Goal: Communication & Community: Share content

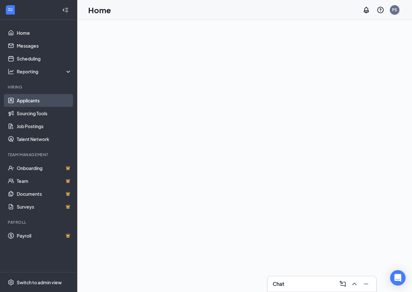
click at [24, 101] on link "Applicants" at bounding box center [44, 100] width 55 height 13
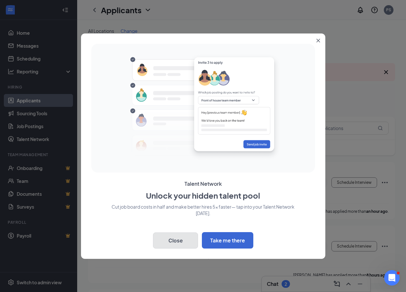
click at [184, 239] on button "Close" at bounding box center [175, 240] width 45 height 16
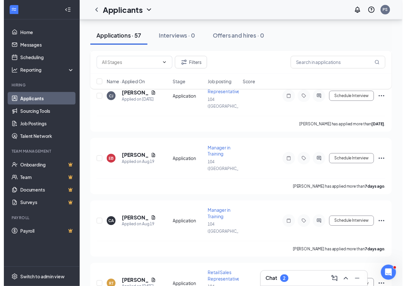
scroll to position [1448, 0]
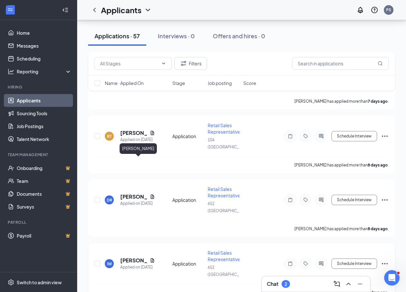
click at [125, 257] on h5 "[PERSON_NAME]" at bounding box center [133, 260] width 27 height 7
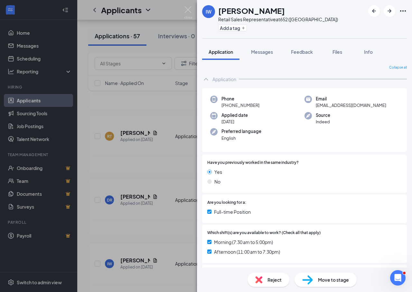
click at [170, 189] on div "IW [PERSON_NAME] Retail Sales Representative at 652 ([GEOGRAPHIC_DATA]) Add a t…" at bounding box center [206, 146] width 412 height 292
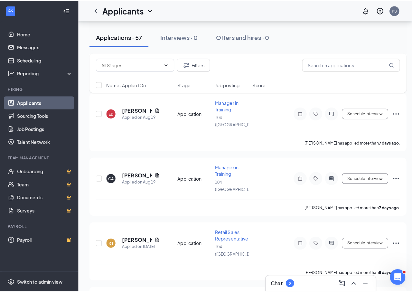
scroll to position [1319, 0]
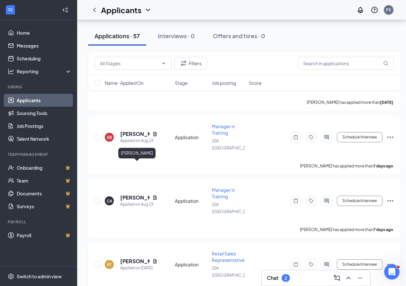
click at [132, 258] on h5 "[PERSON_NAME]" at bounding box center [135, 261] width 30 height 7
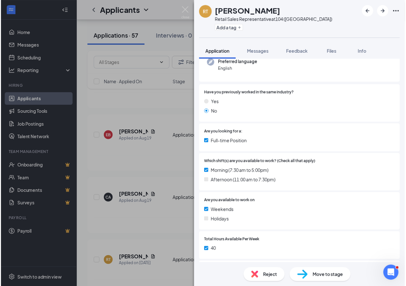
scroll to position [97, 0]
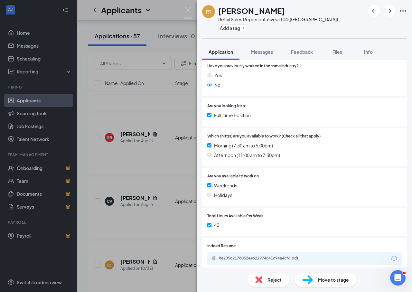
click at [152, 143] on div "RT [PERSON_NAME] Retail Sales Representative at 104 ([GEOGRAPHIC_DATA]) Add a t…" at bounding box center [206, 146] width 412 height 292
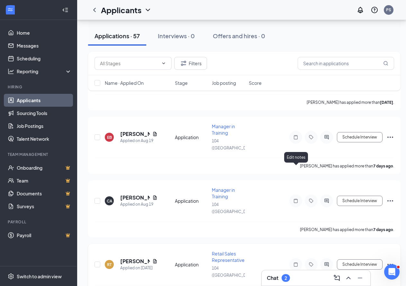
click at [296, 262] on icon "Note" at bounding box center [296, 264] width 8 height 5
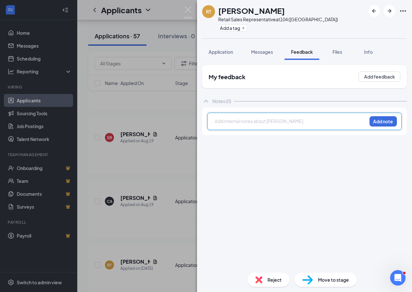
click at [258, 123] on div at bounding box center [291, 121] width 152 height 7
click at [379, 119] on button "Add note" at bounding box center [382, 121] width 27 height 10
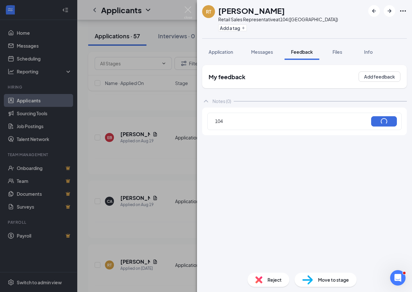
click at [150, 138] on div "RT [PERSON_NAME] Retail Sales Representative at 104 ([GEOGRAPHIC_DATA]) Add a t…" at bounding box center [206, 146] width 412 height 292
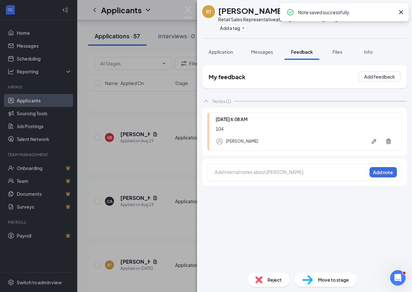
click at [159, 141] on div "RT [PERSON_NAME] Retail Sales Representative at 104 ([GEOGRAPHIC_DATA]) Add a t…" at bounding box center [206, 146] width 412 height 292
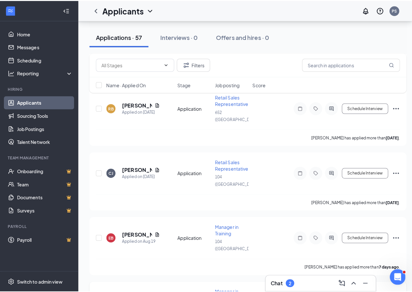
scroll to position [1222, 0]
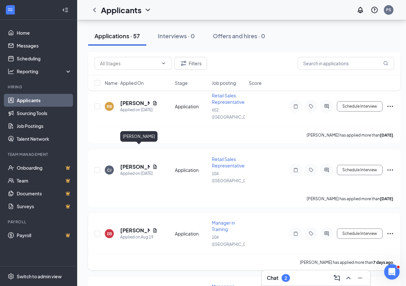
click at [136, 227] on h5 "[PERSON_NAME]" at bounding box center [135, 230] width 30 height 7
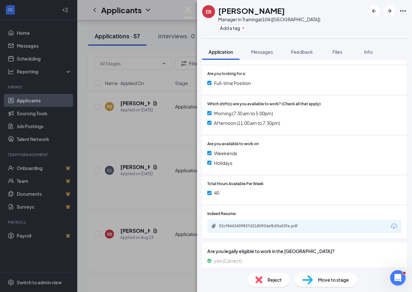
scroll to position [144, 0]
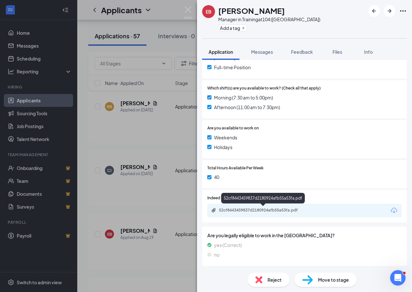
click at [252, 209] on div "52cf8443459837d2180924afb55a53fa.pdf" at bounding box center [264, 209] width 90 height 5
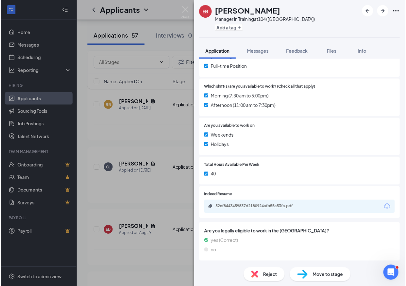
scroll to position [142, 0]
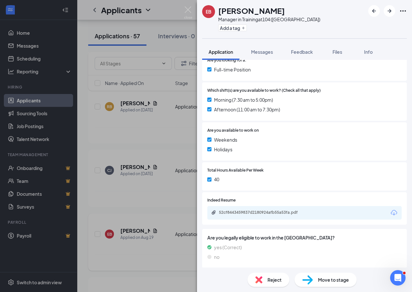
click at [153, 182] on div "EB [PERSON_NAME] Manager in Training at 104 ([GEOGRAPHIC_DATA]) Add a tag Appli…" at bounding box center [206, 146] width 412 height 292
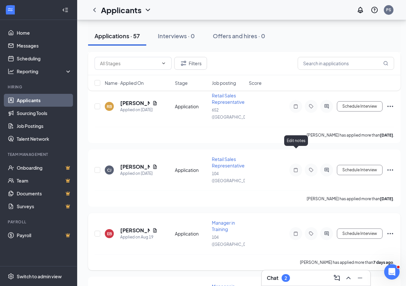
click at [296, 232] on icon "Note" at bounding box center [296, 234] width 4 height 4
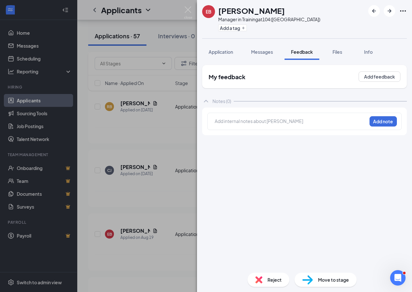
click at [285, 123] on div at bounding box center [291, 121] width 152 height 7
click at [376, 116] on div "104 Add note" at bounding box center [304, 121] width 194 height 17
click at [379, 121] on button "Add note" at bounding box center [382, 121] width 27 height 10
click at [142, 127] on div "EB [PERSON_NAME] Manager in Training at 104 ([GEOGRAPHIC_DATA]) Add a tag Appli…" at bounding box center [206, 146] width 412 height 292
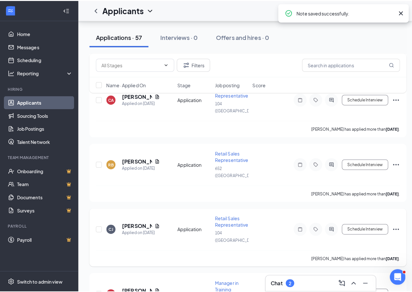
scroll to position [1158, 0]
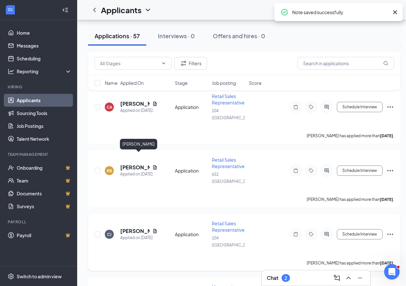
click at [127, 228] on h5 "[PERSON_NAME]" at bounding box center [135, 231] width 30 height 7
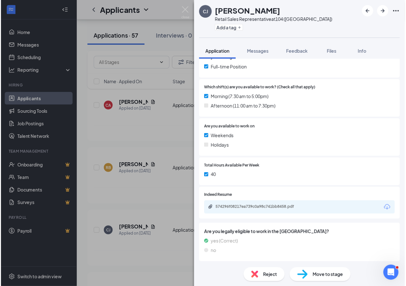
scroll to position [144, 0]
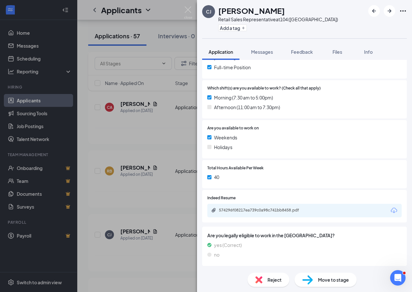
drag, startPoint x: 155, startPoint y: 183, endPoint x: 159, endPoint y: 180, distance: 5.5
click at [156, 183] on div "[PERSON_NAME] [PERSON_NAME] Retail Sales Representative at 104 ([GEOGRAPHIC_DAT…" at bounding box center [206, 146] width 412 height 292
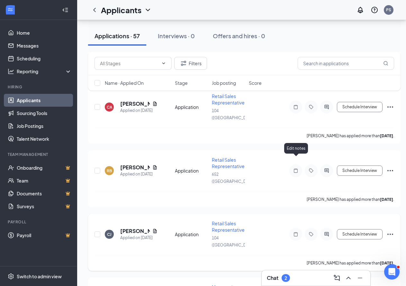
click at [296, 232] on icon "Note" at bounding box center [296, 234] width 8 height 5
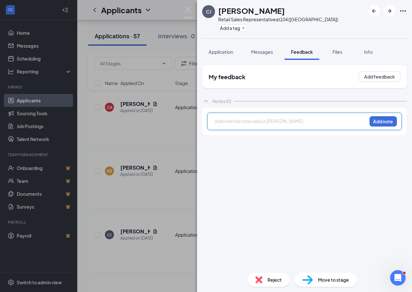
click at [278, 123] on div at bounding box center [291, 121] width 152 height 7
click at [392, 120] on button "Add note" at bounding box center [382, 121] width 27 height 10
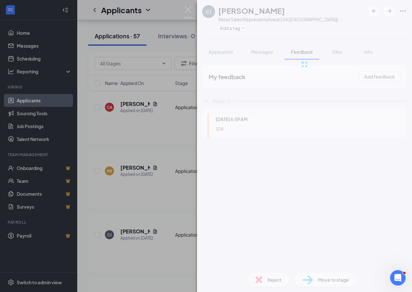
click at [117, 199] on div "[PERSON_NAME] [PERSON_NAME] Retail Sales Representative at 104 ([GEOGRAPHIC_DAT…" at bounding box center [206, 146] width 412 height 292
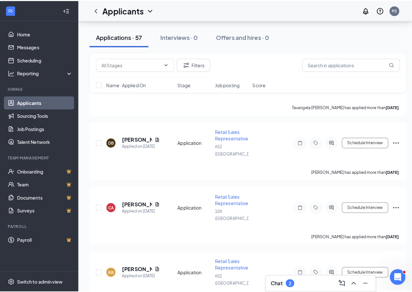
scroll to position [1029, 0]
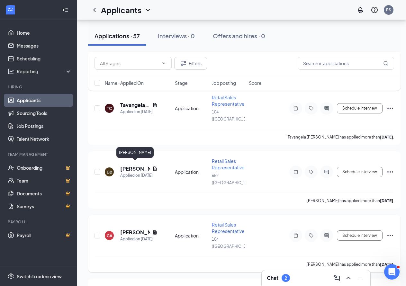
click at [132, 229] on h5 "[PERSON_NAME]" at bounding box center [135, 232] width 30 height 7
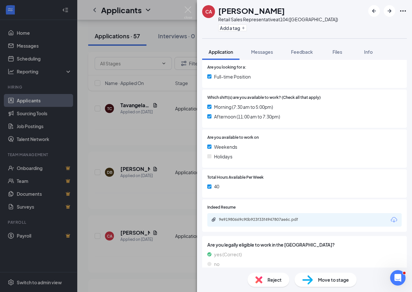
scroll to position [162, 0]
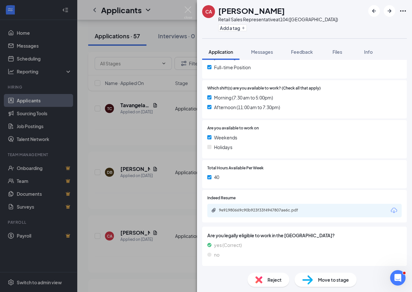
click at [160, 192] on div "CA [PERSON_NAME] Retail Sales Representative at 104 ([GEOGRAPHIC_DATA]) Add a t…" at bounding box center [206, 146] width 412 height 292
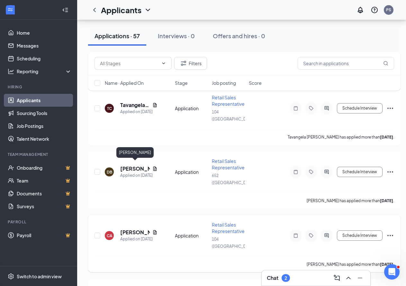
click at [134, 229] on h5 "[PERSON_NAME]" at bounding box center [135, 232] width 30 height 7
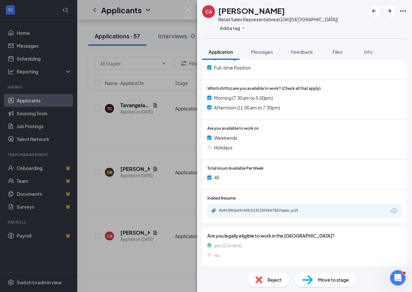
scroll to position [162, 0]
click at [247, 209] on div "9e91980669c90b923f33f4947807ae6c.pdf" at bounding box center [264, 209] width 90 height 5
click at [152, 143] on div "CA [PERSON_NAME] Retail Sales Representative at 104 ([GEOGRAPHIC_DATA]) Add a t…" at bounding box center [206, 146] width 412 height 292
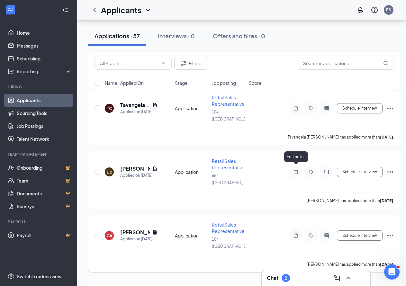
click at [295, 233] on icon "Note" at bounding box center [296, 235] width 8 height 5
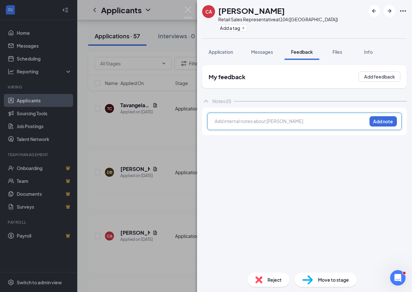
click at [267, 121] on div at bounding box center [291, 121] width 152 height 7
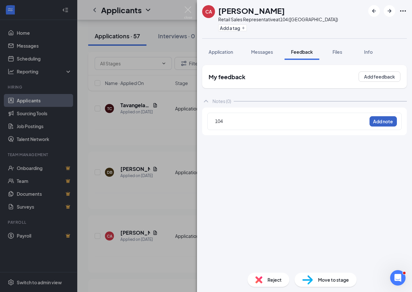
drag, startPoint x: 390, startPoint y: 119, endPoint x: 171, endPoint y: 140, distance: 219.5
click at [390, 119] on button "Add note" at bounding box center [382, 121] width 27 height 10
click at [171, 140] on div "CA [PERSON_NAME] Retail Sales Representative at 104 ([GEOGRAPHIC_DATA]) Add a t…" at bounding box center [206, 146] width 412 height 292
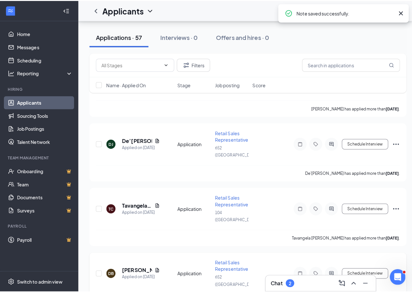
scroll to position [901, 0]
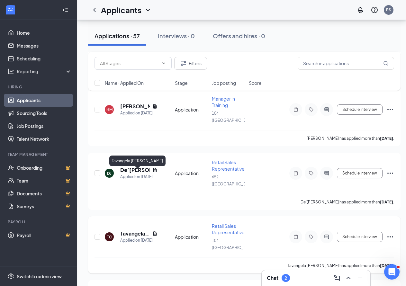
click at [135, 230] on h5 "Tavangela [PERSON_NAME]" at bounding box center [135, 233] width 30 height 7
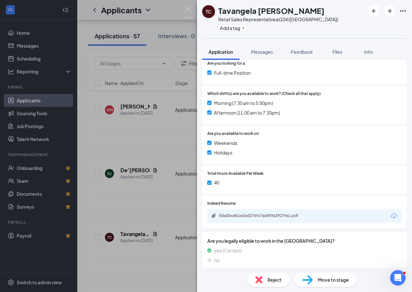
scroll to position [144, 0]
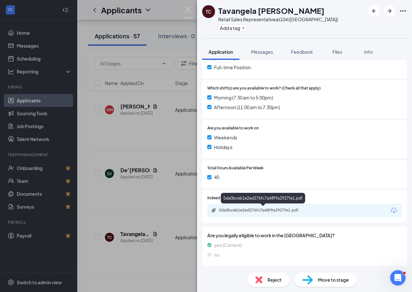
click at [246, 208] on div "5da0bceb1e2ed276fc7a68f9a2927fe1.pdf" at bounding box center [264, 209] width 90 height 5
click at [135, 141] on div "TC Tavangela [PERSON_NAME] Retail Sales Representative at 104 ([GEOGRAPHIC_DATA…" at bounding box center [206, 146] width 412 height 292
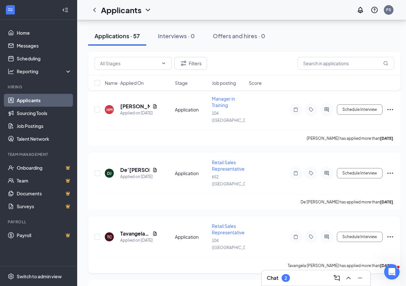
click at [393, 233] on icon "Ellipses" at bounding box center [391, 237] width 8 height 8
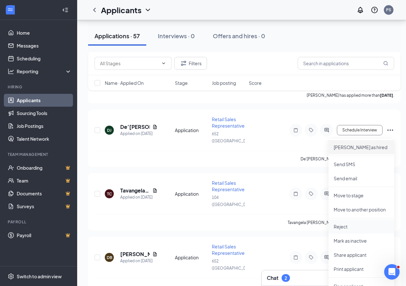
scroll to position [997, 0]
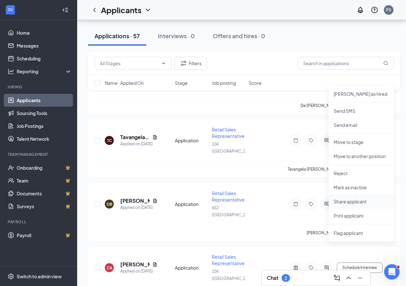
click at [339, 201] on p "Share applicant" at bounding box center [361, 201] width 55 height 6
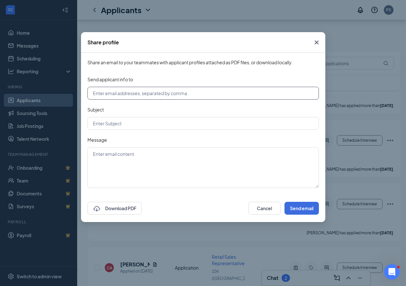
click at [158, 94] on input "text" at bounding box center [204, 93] width 232 height 13
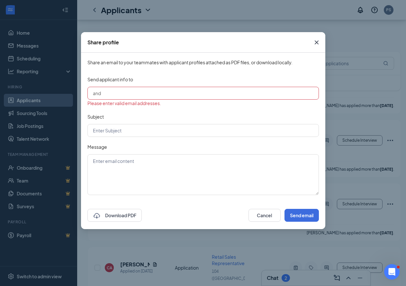
type input "[PERSON_NAME][EMAIL_ADDRESS][DOMAIN_NAME]"
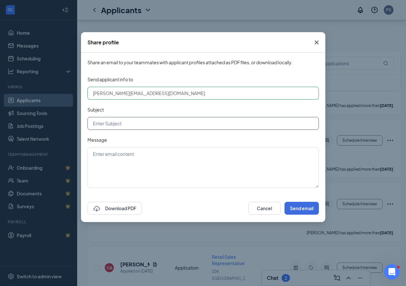
click at [123, 126] on input "text" at bounding box center [204, 123] width 232 height 13
type input "104 Applicant"
click at [117, 154] on textarea at bounding box center [204, 167] width 232 height 41
drag, startPoint x: 113, startPoint y: 158, endPoint x: 80, endPoint y: 156, distance: 33.2
click at [80, 156] on div "Share profile Share an email to your teammates with applicant profiles attached…" at bounding box center [203, 143] width 406 height 286
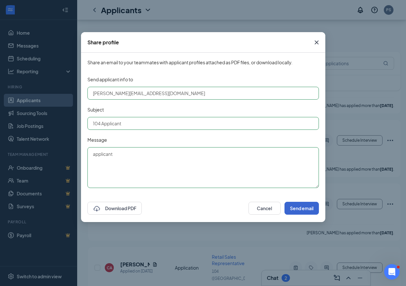
type textarea "applicant"
click at [300, 206] on button "Send email" at bounding box center [302, 208] width 34 height 13
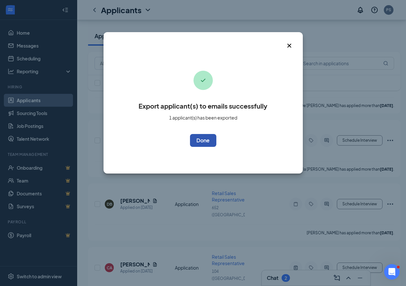
click at [202, 143] on button "OK" at bounding box center [203, 140] width 26 height 13
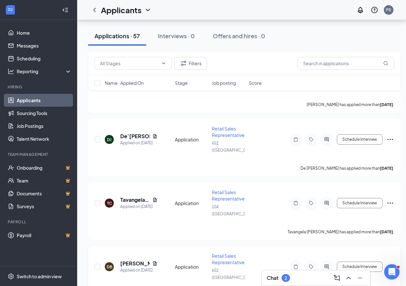
scroll to position [933, 0]
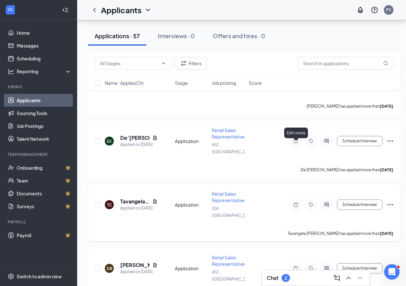
click at [296, 202] on icon "Note" at bounding box center [296, 204] width 8 height 5
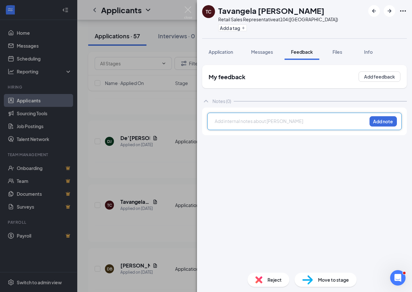
click at [273, 124] on div at bounding box center [291, 121] width 152 height 7
click at [373, 118] on button "Add note" at bounding box center [382, 121] width 27 height 10
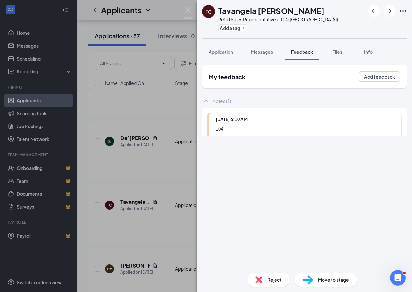
click at [134, 163] on div "TC Tavangela [PERSON_NAME] Retail Sales Representative at 104 ([GEOGRAPHIC_DATA…" at bounding box center [206, 146] width 412 height 292
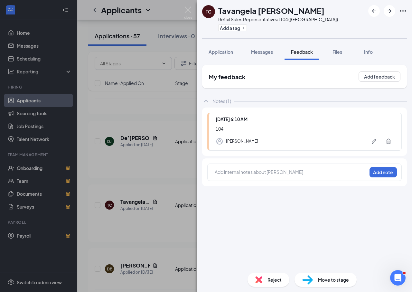
click at [144, 172] on div "TC Tavangela [PERSON_NAME] Retail Sales Representative at 104 ([GEOGRAPHIC_DATA…" at bounding box center [206, 146] width 412 height 292
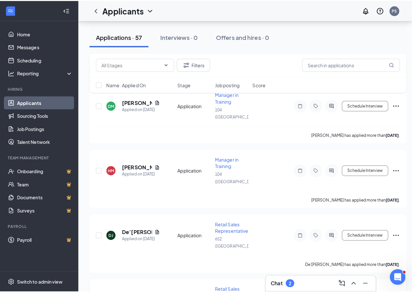
scroll to position [772, 0]
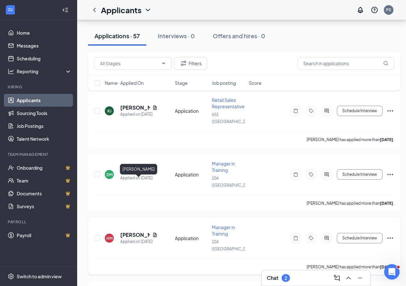
click at [130, 232] on h5 "[PERSON_NAME]" at bounding box center [135, 235] width 30 height 7
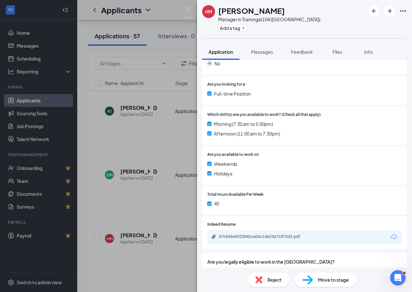
scroll to position [144, 0]
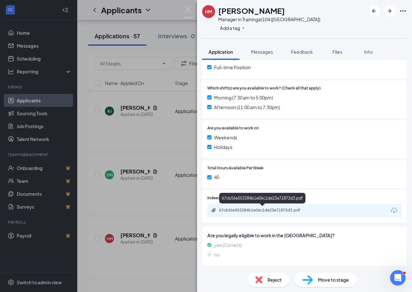
click at [267, 208] on div "67cb56e553284b1e06c1de23e71872d3.pdf" at bounding box center [264, 209] width 90 height 5
click at [144, 99] on div "HM [PERSON_NAME] Manager in Training at 104 ([GEOGRAPHIC_DATA]) Add a tag Appli…" at bounding box center [206, 146] width 412 height 292
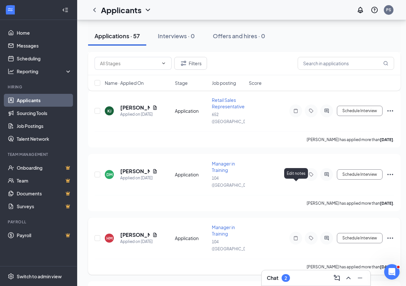
click at [296, 236] on icon "Note" at bounding box center [296, 238] width 8 height 5
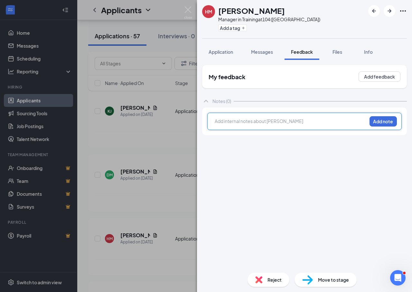
click at [276, 124] on div at bounding box center [291, 121] width 152 height 7
click at [377, 120] on button "Add note" at bounding box center [382, 121] width 27 height 10
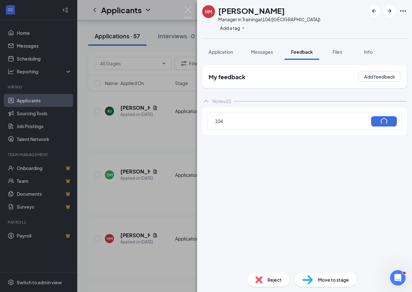
click at [164, 154] on div "HM [PERSON_NAME] Manager in Training at 104 ([GEOGRAPHIC_DATA]) Add a tag Appli…" at bounding box center [206, 146] width 412 height 292
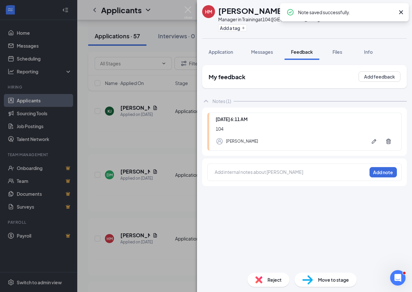
click at [162, 164] on div "HM [PERSON_NAME] Manager in Training at 104 ([GEOGRAPHIC_DATA]) Add a tag Appli…" at bounding box center [206, 146] width 412 height 292
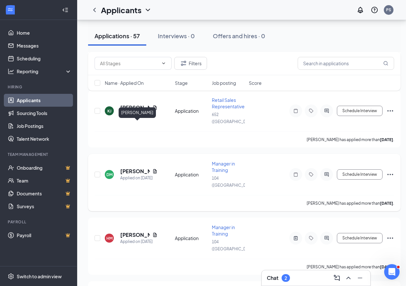
click at [126, 168] on h5 "[PERSON_NAME]" at bounding box center [135, 171] width 30 height 7
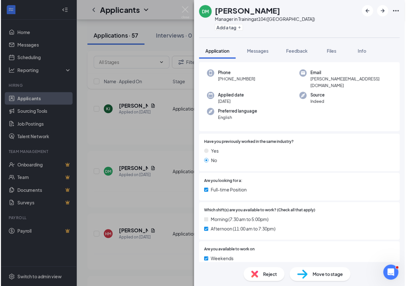
scroll to position [129, 0]
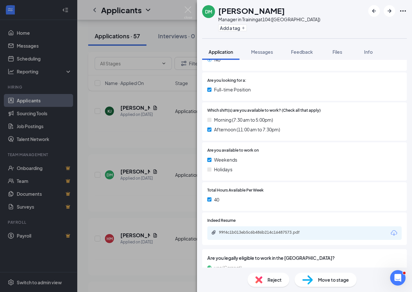
click at [175, 163] on div "DM [PERSON_NAME] Manager in Training at 104 ([GEOGRAPHIC_DATA]) Add a tag Appli…" at bounding box center [206, 146] width 412 height 292
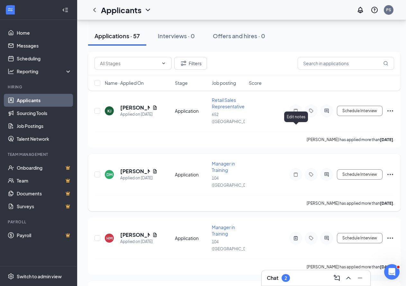
click at [296, 172] on icon "Note" at bounding box center [296, 174] width 8 height 5
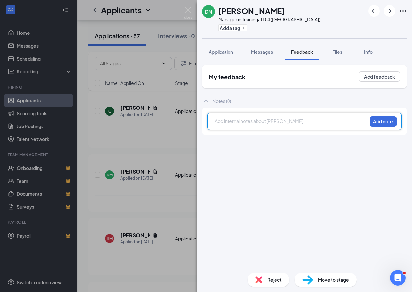
click at [268, 126] on div "Add internal notes about [PERSON_NAME] Add note" at bounding box center [304, 121] width 194 height 17
click at [268, 123] on div at bounding box center [291, 121] width 152 height 7
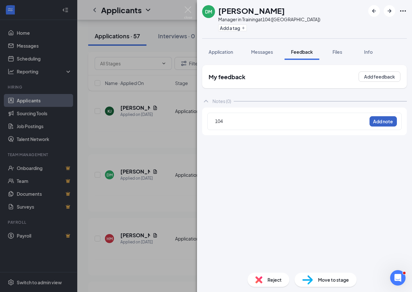
click at [374, 121] on button "Add note" at bounding box center [382, 121] width 27 height 10
click at [175, 149] on div "DM [PERSON_NAME] Manager in Training at 104 ([GEOGRAPHIC_DATA]) Add a tag Appli…" at bounding box center [206, 146] width 412 height 292
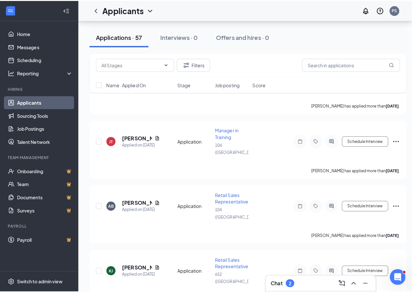
scroll to position [611, 0]
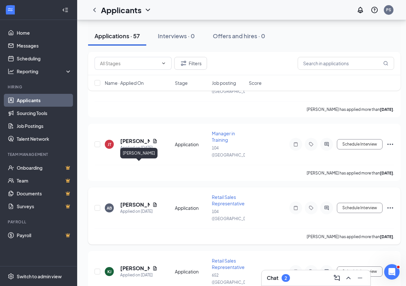
click at [130, 201] on h5 "[PERSON_NAME]" at bounding box center [135, 204] width 30 height 7
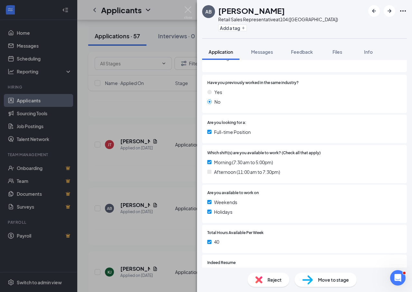
scroll to position [97, 0]
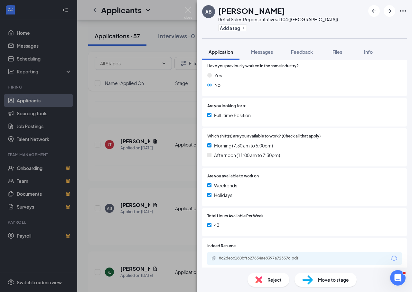
click at [169, 147] on div "AB [PERSON_NAME] Retail Sales Representative at 104 ([GEOGRAPHIC_DATA]) Add a t…" at bounding box center [206, 146] width 412 height 292
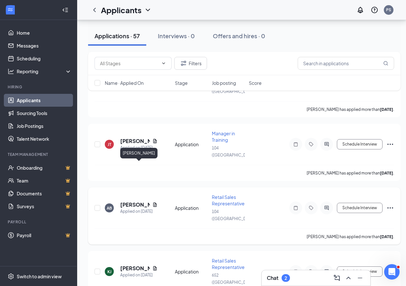
click at [131, 201] on h5 "[PERSON_NAME]" at bounding box center [135, 204] width 30 height 7
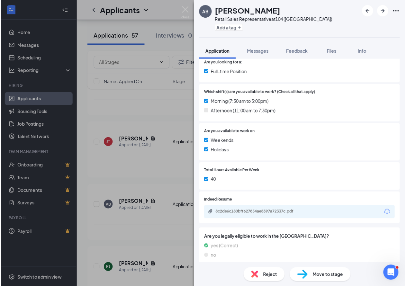
scroll to position [144, 0]
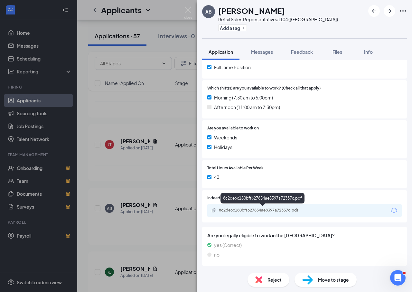
click at [239, 212] on div "8c2de6c180bff627854ae8397a72337c.pdf" at bounding box center [264, 209] width 90 height 5
click at [158, 127] on div "AB [PERSON_NAME] Retail Sales Representative at 104 ([GEOGRAPHIC_DATA]) Add a t…" at bounding box center [206, 146] width 412 height 292
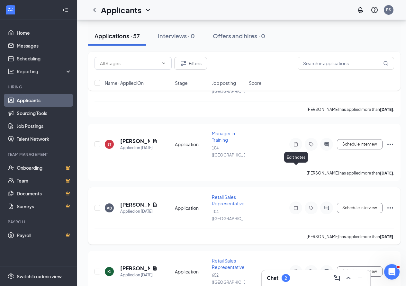
click at [297, 206] on icon "Note" at bounding box center [296, 208] width 4 height 4
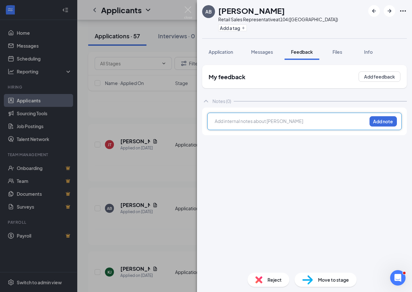
click at [266, 124] on div at bounding box center [291, 121] width 152 height 7
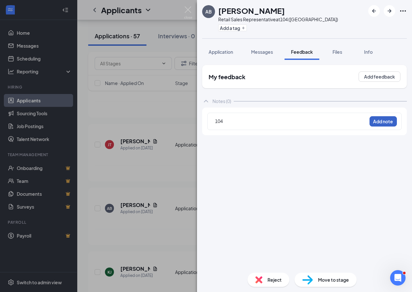
click at [381, 123] on button "Add note" at bounding box center [382, 121] width 27 height 10
click at [139, 186] on div "AB Amber Brown Retail Sales Representative at 104 (Athens) Add a tag Applicatio…" at bounding box center [206, 146] width 412 height 292
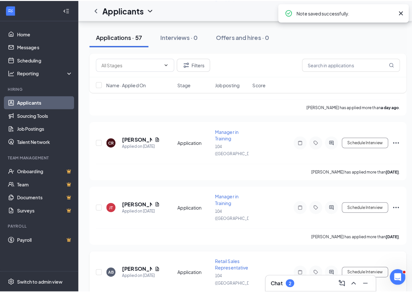
scroll to position [547, 0]
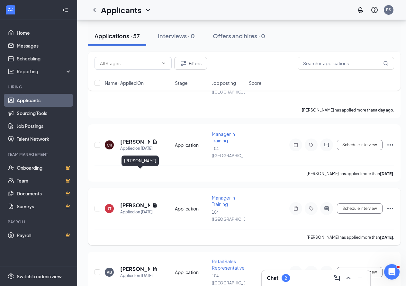
click at [129, 202] on h5 "[PERSON_NAME]" at bounding box center [135, 205] width 30 height 7
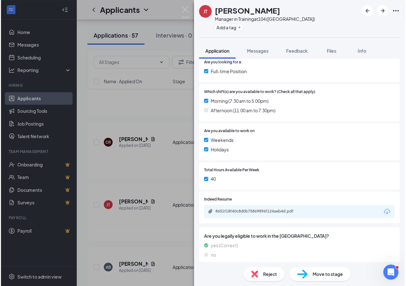
scroll to position [144, 0]
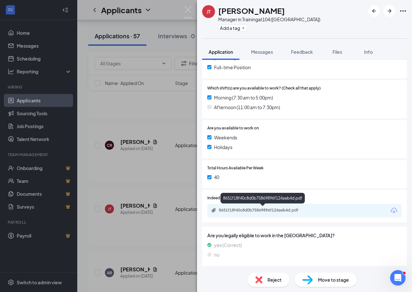
click at [262, 208] on div "8651f18f40c8d0b75869896f124aeb4d.pdf" at bounding box center [264, 209] width 90 height 5
click at [152, 135] on div "JT Jacob Taylor Manager in Training at 104 (Athens) Add a tag Application Messa…" at bounding box center [206, 146] width 412 height 292
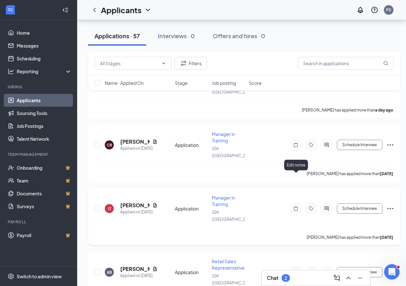
click at [297, 206] on icon "Note" at bounding box center [296, 208] width 8 height 5
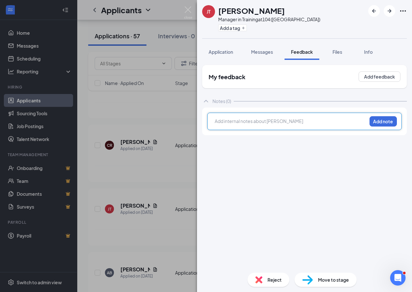
click at [269, 123] on div at bounding box center [291, 121] width 152 height 7
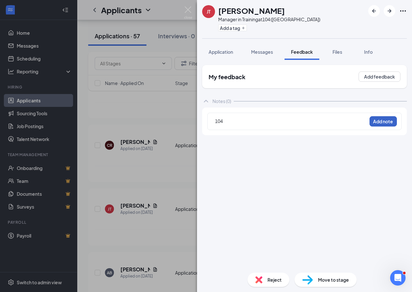
click at [388, 120] on button "Add note" at bounding box center [382, 121] width 27 height 10
click at [164, 153] on div "JT Jacob Taylor Manager in Training at 104 (Athens) Add a tag Application Messa…" at bounding box center [206, 146] width 412 height 292
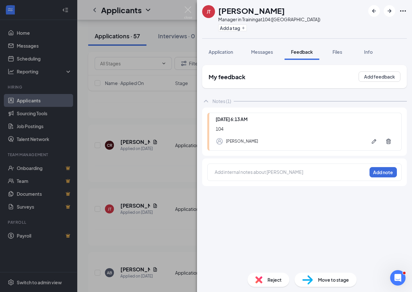
click at [168, 164] on div "JT Jacob Taylor Manager in Training at 104 (Athens) Add a tag Application Messa…" at bounding box center [206, 146] width 412 height 292
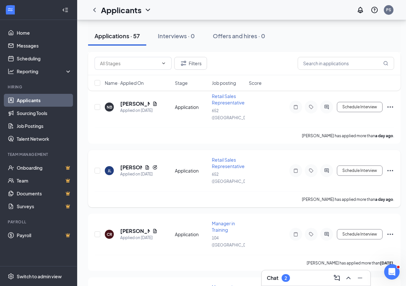
scroll to position [450, 0]
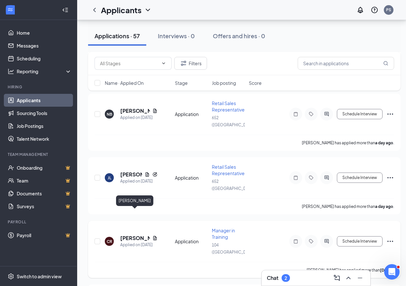
click at [128, 235] on h5 "[PERSON_NAME]" at bounding box center [135, 238] width 30 height 7
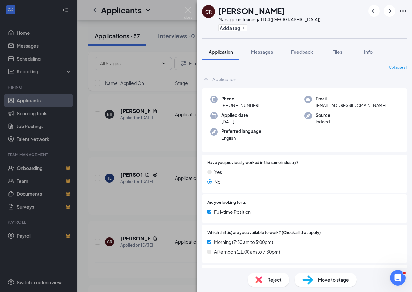
click at [177, 195] on div "CR Careca Robertson Manager in Training at 104 (Athens) Add a tag Application M…" at bounding box center [206, 146] width 412 height 292
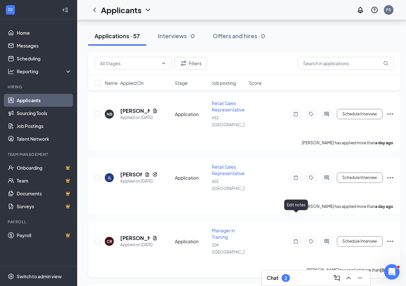
click at [296, 239] on icon "Note" at bounding box center [296, 241] width 4 height 4
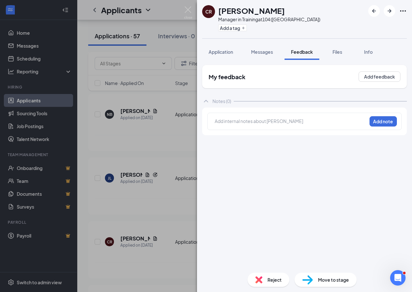
click at [269, 122] on div at bounding box center [291, 121] width 152 height 7
drag, startPoint x: 383, startPoint y: 119, endPoint x: 356, endPoint y: 119, distance: 27.3
click at [382, 119] on button "Add note" at bounding box center [382, 121] width 27 height 10
click at [124, 174] on div "CR Careca Robertson Manager in Training at 104 (Athens) Add a tag Application M…" at bounding box center [206, 146] width 412 height 292
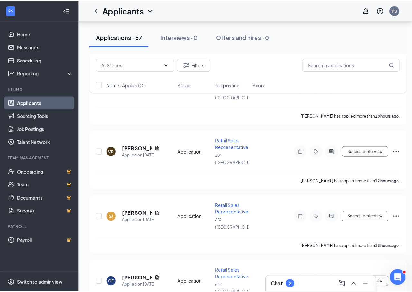
scroll to position [193, 0]
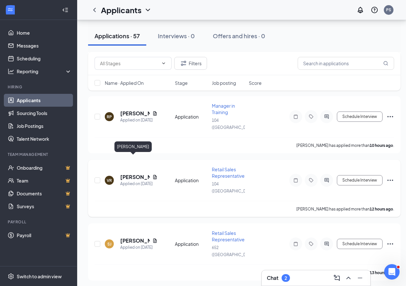
click at [142, 174] on h5 "[PERSON_NAME]" at bounding box center [135, 177] width 30 height 7
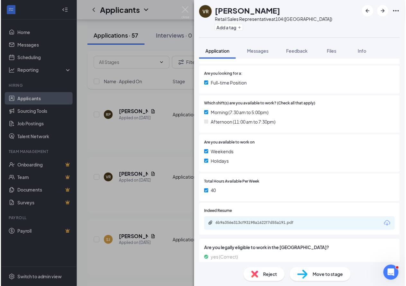
scroll to position [129, 0]
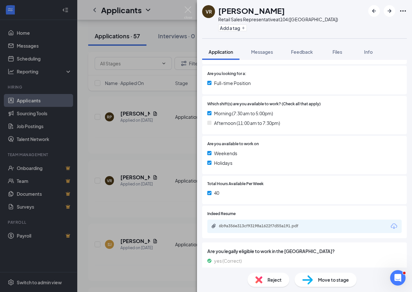
click at [150, 188] on div "VR VISHWANIE RAMJAS Retail Sales Representative at 104 (Athens) Add a tag Appli…" at bounding box center [206, 146] width 412 height 292
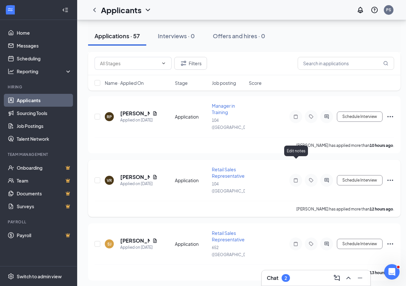
click at [297, 178] on icon "Note" at bounding box center [296, 180] width 8 height 5
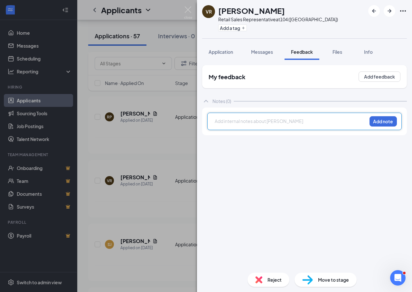
click at [257, 122] on div at bounding box center [291, 121] width 152 height 7
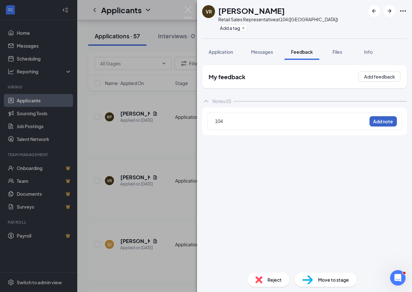
click at [394, 120] on button "Add note" at bounding box center [382, 121] width 27 height 10
click at [160, 187] on div "VR VISHWANIE RAMJAS Retail Sales Representative at 104 (Athens) Add a tag Appli…" at bounding box center [206, 146] width 412 height 292
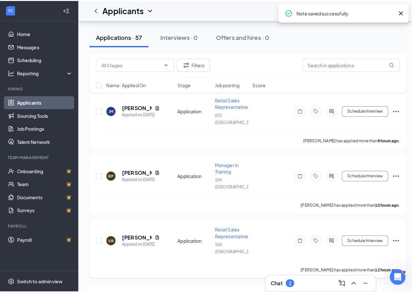
scroll to position [129, 0]
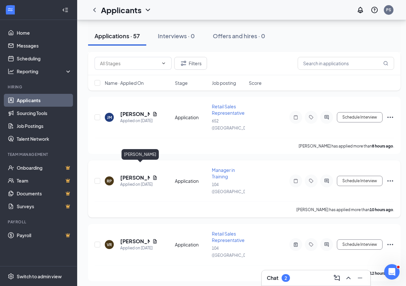
click at [133, 174] on h5 "[PERSON_NAME]" at bounding box center [135, 177] width 30 height 7
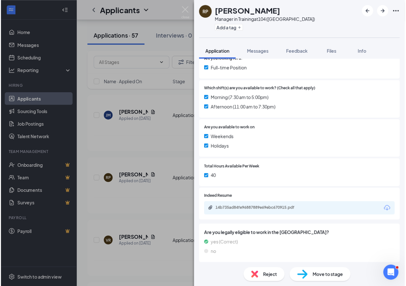
scroll to position [144, 0]
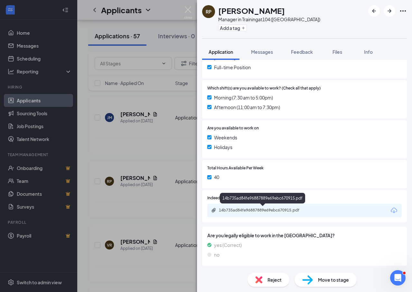
click at [257, 207] on div "14b735ad84fe96887889e69ebc670915.pdf" at bounding box center [264, 209] width 90 height 5
click at [122, 147] on div "RP Robert Pelts Manager in Training at 104 (Athens) Add a tag Application Messa…" at bounding box center [206, 146] width 412 height 292
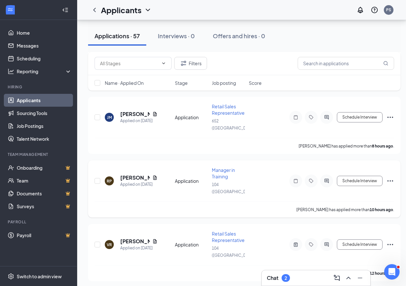
click at [391, 177] on icon "Ellipses" at bounding box center [391, 181] width 8 height 8
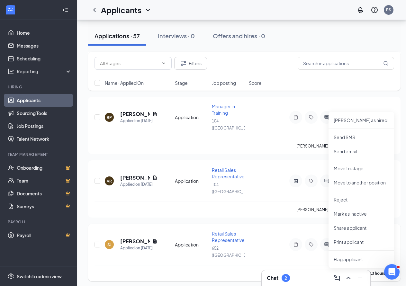
scroll to position [193, 0]
click at [343, 227] on p "Share applicant" at bounding box center [361, 227] width 55 height 6
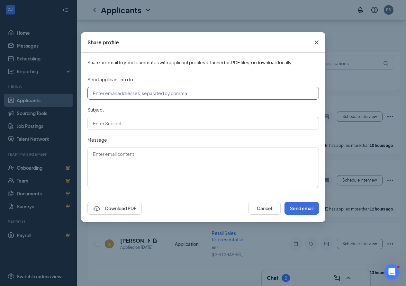
click at [154, 95] on input "text" at bounding box center [204, 93] width 232 height 13
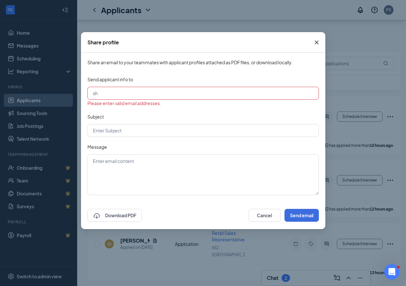
type input "shantae@batteriesplusga.com"
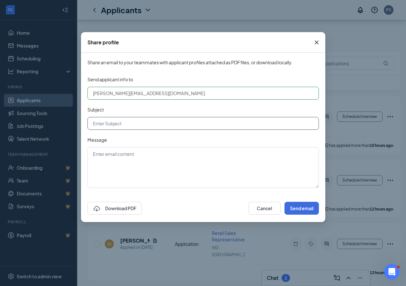
click at [139, 122] on input "text" at bounding box center [204, 123] width 232 height 13
type input "104 Applicant"
click at [123, 157] on textarea at bounding box center [204, 167] width 232 height 41
paste textarea "applicant"
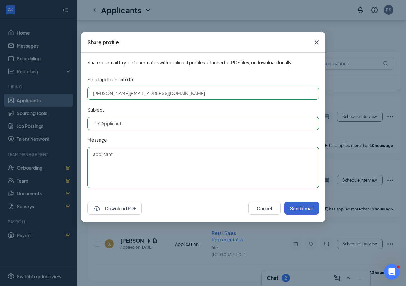
type textarea "applicant"
click at [294, 207] on button "Send email" at bounding box center [302, 208] width 34 height 13
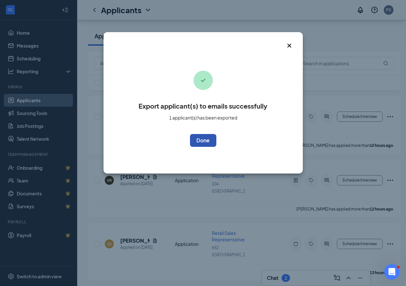
click at [201, 141] on button "OK" at bounding box center [203, 140] width 26 height 13
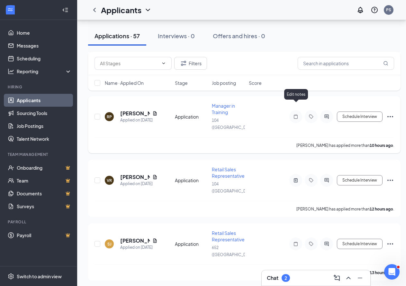
click at [296, 115] on icon "Note" at bounding box center [296, 117] width 4 height 4
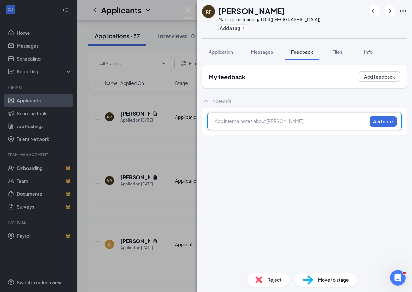
click at [278, 122] on div at bounding box center [291, 121] width 152 height 7
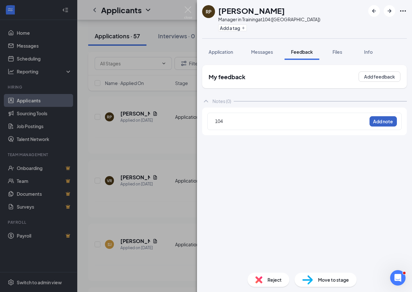
click at [377, 122] on button "Add note" at bounding box center [382, 121] width 27 height 10
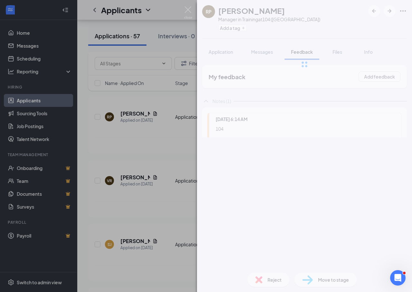
click at [180, 132] on div "RP Robert Pelts Manager in Training at 104 (Athens) Add a tag Application Messa…" at bounding box center [206, 146] width 412 height 292
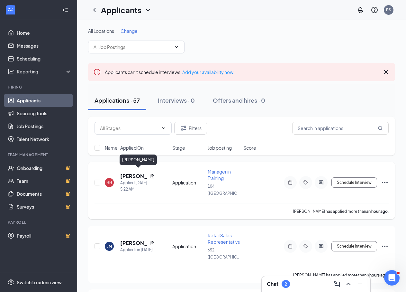
click at [128, 172] on h5 "[PERSON_NAME]" at bounding box center [133, 175] width 27 height 7
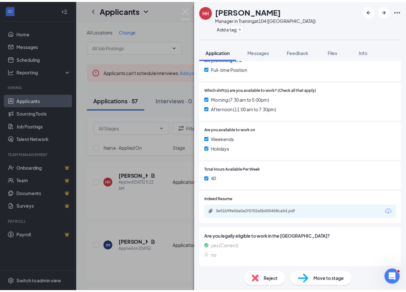
scroll to position [144, 0]
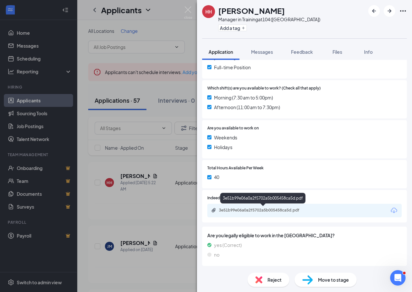
click at [263, 207] on div "3e51b99e06a0a2f5702a5b005458ca5d.pdf" at bounding box center [264, 209] width 90 height 5
click at [130, 201] on div "HH Haley Hunter Manager in Training at 104 (Athens) Add a tag Application Messa…" at bounding box center [206, 146] width 412 height 292
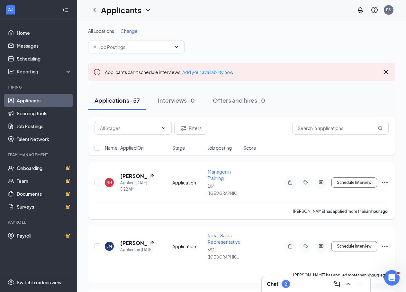
click at [388, 179] on icon "Ellipses" at bounding box center [385, 183] width 8 height 8
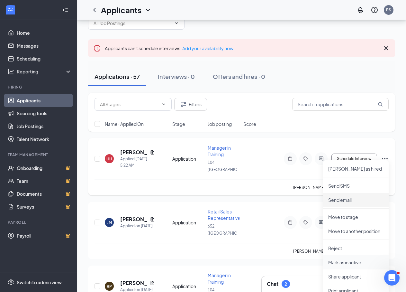
scroll to position [97, 0]
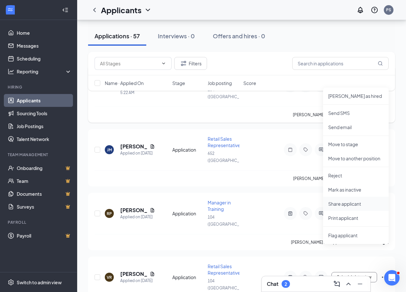
click at [337, 202] on p "Share applicant" at bounding box center [355, 203] width 55 height 6
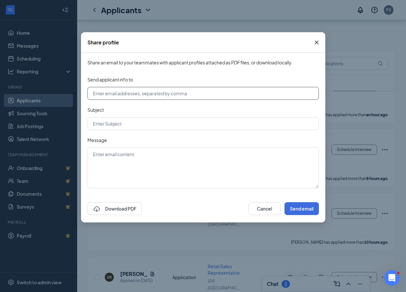
click at [163, 95] on input "text" at bounding box center [204, 93] width 232 height 13
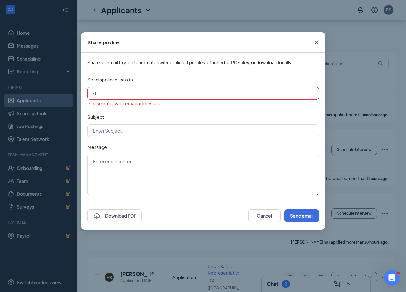
type input "shantae@batteriesplusga.com"
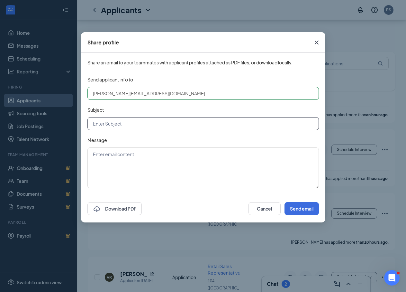
click at [155, 120] on input "text" at bounding box center [204, 123] width 232 height 13
type input "104 Applicant"
click at [135, 155] on textarea at bounding box center [204, 167] width 232 height 41
paste textarea "applicant"
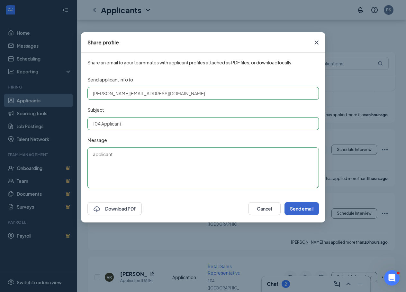
type textarea "applicant"
click at [298, 213] on button "Send email" at bounding box center [302, 208] width 34 height 13
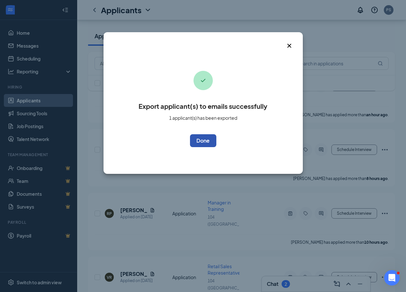
click at [203, 139] on button "OK" at bounding box center [203, 140] width 26 height 13
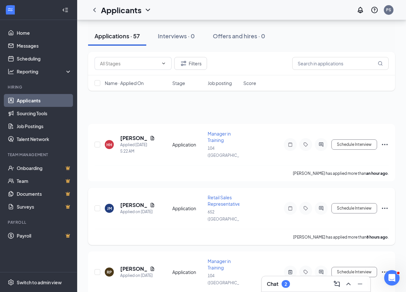
scroll to position [32, 0]
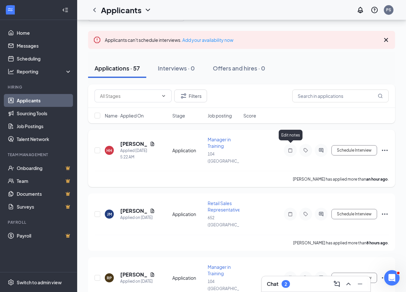
click at [290, 148] on icon "Note" at bounding box center [291, 150] width 8 height 5
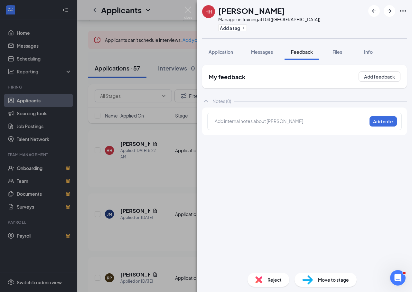
click at [228, 121] on div at bounding box center [291, 121] width 152 height 7
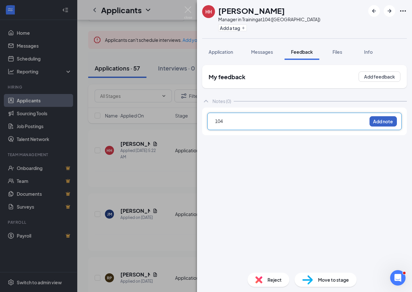
click at [391, 118] on button "Add note" at bounding box center [382, 121] width 27 height 10
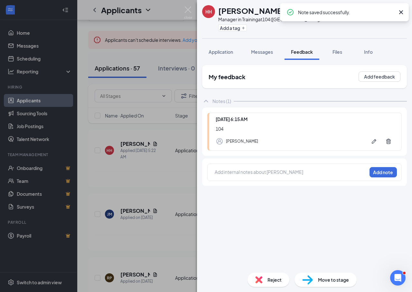
click at [168, 169] on div "HH Haley Hunter Manager in Training at 104 (Athens) Add a tag Application Messa…" at bounding box center [206, 146] width 412 height 292
